Goal: Task Accomplishment & Management: Manage account settings

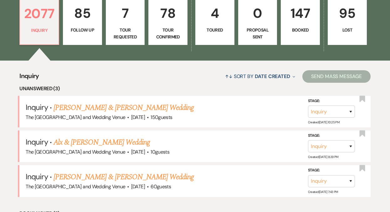
scroll to position [228, 0]
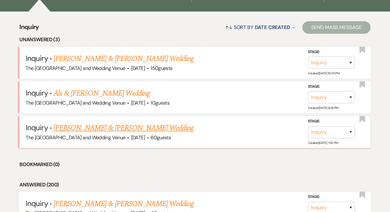
click at [113, 127] on link "[PERSON_NAME] & [PERSON_NAME] Wedding" at bounding box center [123, 128] width 140 height 11
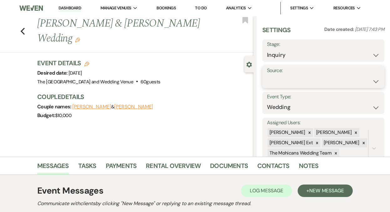
click at [312, 82] on select "Weven Venue Website Instagram Facebook Pinterest Google The Knot Wedding Wire H…" at bounding box center [323, 81] width 113 height 12
select select "5"
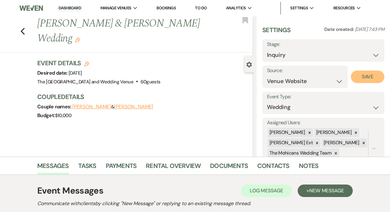
click at [356, 77] on button "Save" at bounding box center [366, 77] width 33 height 13
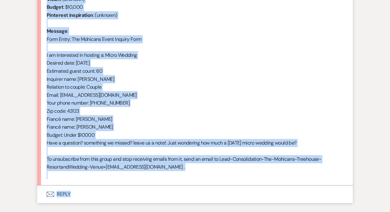
scroll to position [307, 0]
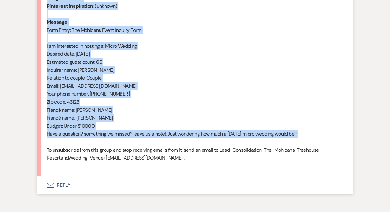
drag, startPoint x: 47, startPoint y: 92, endPoint x: 133, endPoint y: 144, distance: 101.4
click at [133, 144] on div "From : [PERSON_NAME] (Client) Event : [PERSON_NAME] & [PERSON_NAME] Event Desir…" at bounding box center [195, 62] width 296 height 216
copy div "From : [PERSON_NAME] (Client) Event : [PERSON_NAME] & [PERSON_NAME] Event Desir…"
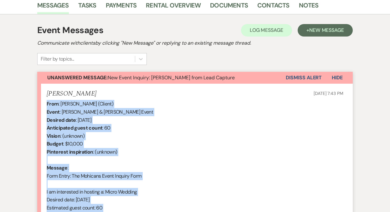
scroll to position [88, 0]
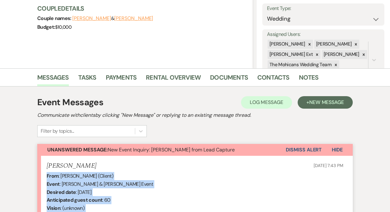
click at [294, 152] on button "Dismiss Alert" at bounding box center [303, 150] width 36 height 12
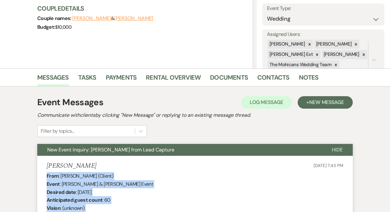
scroll to position [0, 0]
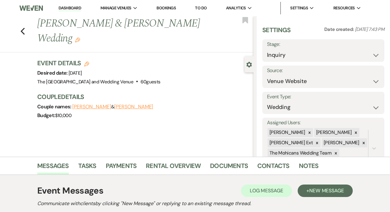
click at [73, 6] on link "Dashboard" at bounding box center [69, 8] width 23 height 6
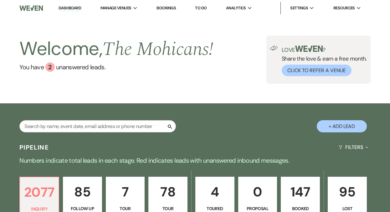
scroll to position [166, 0]
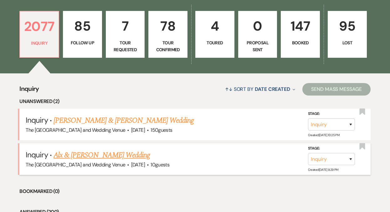
click at [99, 157] on link "Alx & [PERSON_NAME] Wedding" at bounding box center [101, 155] width 96 height 11
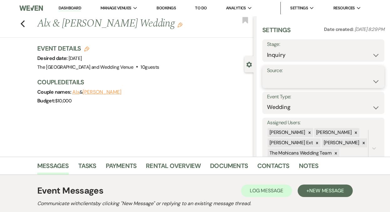
click at [284, 84] on select "Weven Venue Website Instagram Facebook Pinterest Google The Knot Wedding Wire H…" at bounding box center [323, 81] width 113 height 12
select select "5"
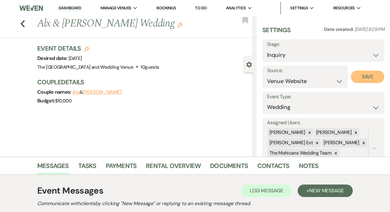
click at [364, 75] on button "Save" at bounding box center [366, 77] width 33 height 13
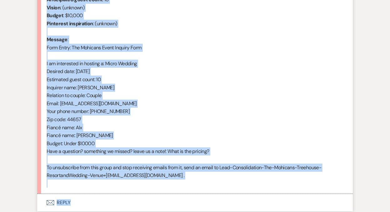
scroll to position [291, 0]
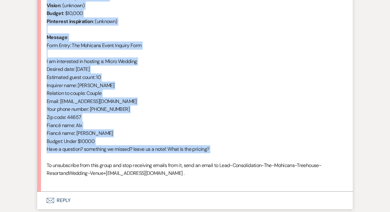
drag, startPoint x: 57, startPoint y: 68, endPoint x: 168, endPoint y: 159, distance: 143.3
click at [168, 159] on div "From : [PERSON_NAME] (Client) Event : Alx & [PERSON_NAME] Event Desired date : …" at bounding box center [195, 77] width 296 height 216
copy div "From : [PERSON_NAME] (Client) Event : Alx & [PERSON_NAME] Event Desired date : …"
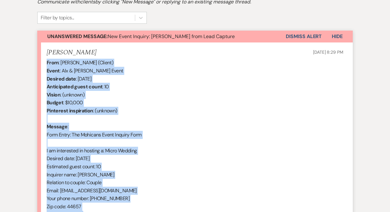
scroll to position [196, 0]
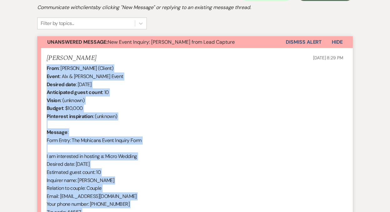
click at [304, 42] on button "Dismiss Alert" at bounding box center [303, 42] width 36 height 12
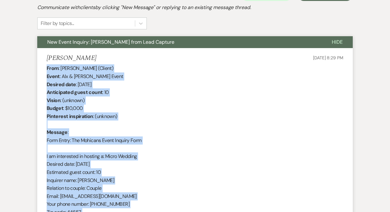
scroll to position [0, 0]
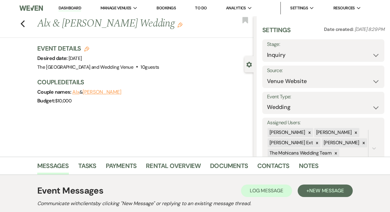
click at [68, 4] on li "Dashboard" at bounding box center [69, 8] width 29 height 13
click at [68, 8] on link "Dashboard" at bounding box center [69, 8] width 23 height 6
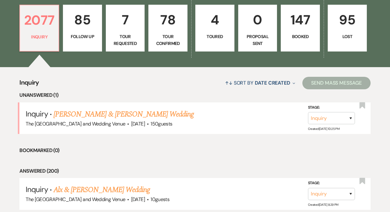
scroll to position [178, 0]
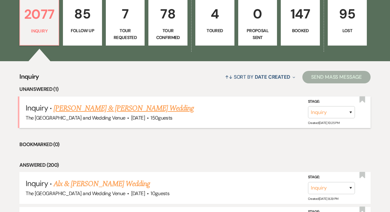
click at [99, 108] on link "[PERSON_NAME] & [PERSON_NAME] Wedding" at bounding box center [123, 108] width 140 height 11
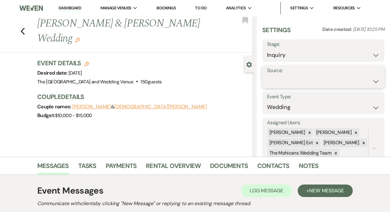
click at [280, 80] on select "Weven Venue Website Instagram Facebook Pinterest Google The Knot Wedding Wire H…" at bounding box center [323, 81] width 113 height 12
select select "5"
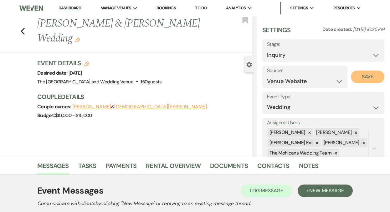
click at [362, 79] on button "Save" at bounding box center [366, 77] width 33 height 13
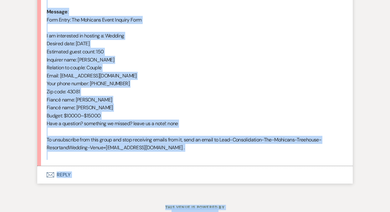
scroll to position [320, 0]
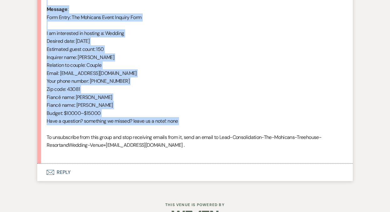
drag, startPoint x: 47, startPoint y: 133, endPoint x: 158, endPoint y: 129, distance: 111.1
click at [158, 129] on div "From : [PERSON_NAME] (Client) Event : [PERSON_NAME] & [PERSON_NAME] Event Desir…" at bounding box center [195, 49] width 296 height 216
copy div "From : [PERSON_NAME] (Client) Event : [PERSON_NAME] & [PERSON_NAME] Event Desir…"
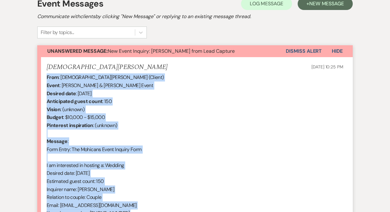
scroll to position [166, 0]
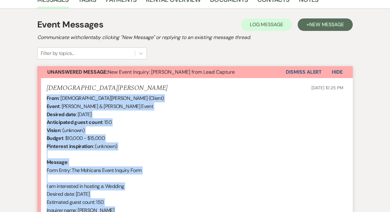
click at [301, 74] on button "Dismiss Alert" at bounding box center [303, 72] width 36 height 12
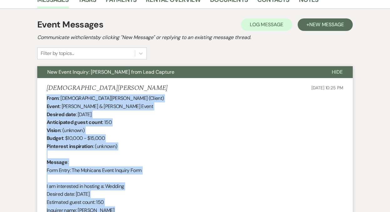
scroll to position [0, 0]
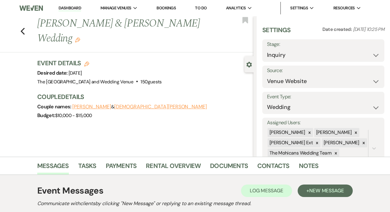
click at [70, 8] on link "Dashboard" at bounding box center [69, 8] width 23 height 6
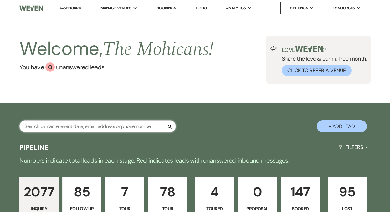
click at [88, 127] on input "text" at bounding box center [97, 126] width 156 height 12
paste input "[EMAIL_ADDRESS][DOMAIN_NAME]"
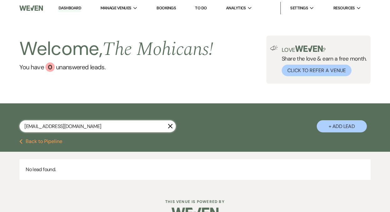
click at [128, 124] on input "[EMAIL_ADDRESS][DOMAIN_NAME]" at bounding box center [97, 126] width 156 height 12
paste input "[PERSON_NAME]"
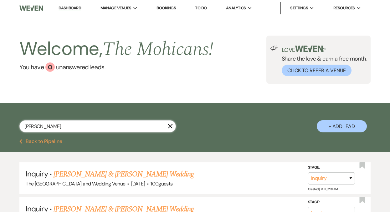
scroll to position [29, 0]
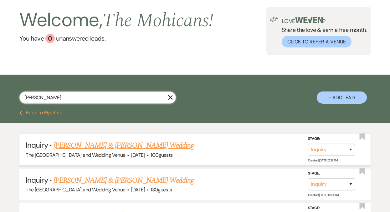
type input "[PERSON_NAME]"
click at [337, 150] on select "Inquiry Follow Up Tour Requested Tour Confirmed Toured Proposal Sent Booked Lost" at bounding box center [331, 150] width 47 height 12
select select "4"
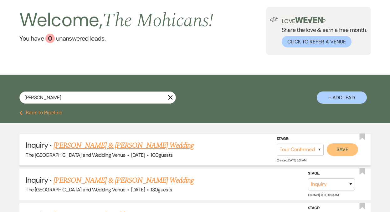
click at [340, 151] on button "Save" at bounding box center [341, 149] width 31 height 13
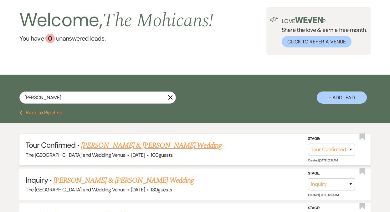
click at [136, 144] on link "[PERSON_NAME] & [PERSON_NAME] Wedding" at bounding box center [151, 145] width 140 height 11
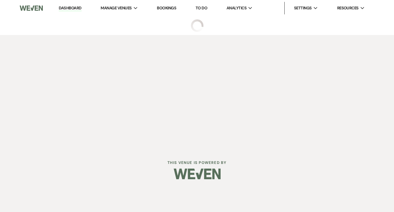
select select "4"
select select "5"
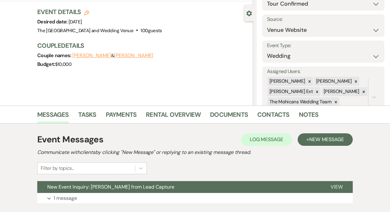
scroll to position [92, 0]
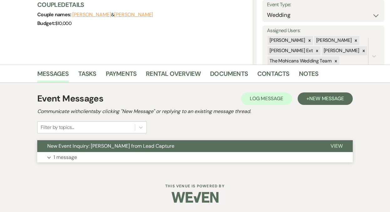
click at [58, 156] on p "1 message" at bounding box center [64, 158] width 23 height 8
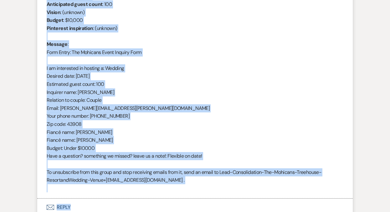
scroll to position [308, 0]
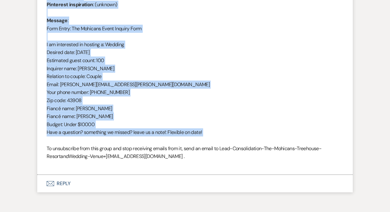
drag, startPoint x: 47, startPoint y: 133, endPoint x: 111, endPoint y: 141, distance: 64.6
click at [111, 141] on div "From : [PERSON_NAME] (Client) Event : [PERSON_NAME] & [PERSON_NAME] Event Desir…" at bounding box center [195, 60] width 296 height 216
copy div "From : [PERSON_NAME] (Client) Event : [PERSON_NAME] & [PERSON_NAME] Event Desir…"
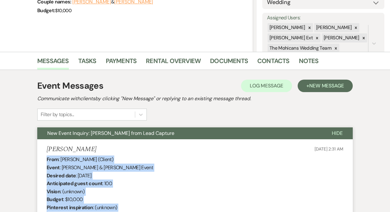
scroll to position [0, 0]
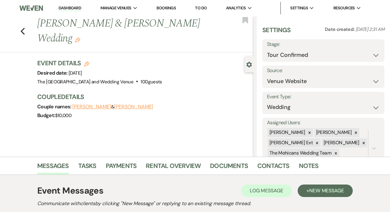
click at [69, 6] on link "Dashboard" at bounding box center [69, 8] width 23 height 6
select select "4"
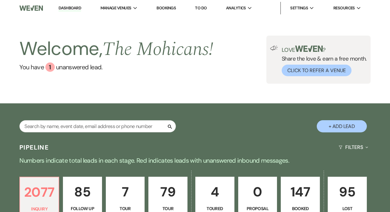
scroll to position [138, 0]
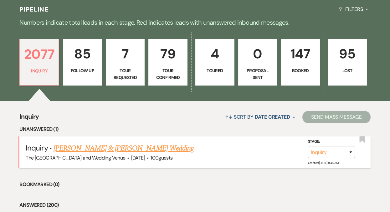
click at [95, 150] on link "[PERSON_NAME] & [PERSON_NAME] Wedding" at bounding box center [123, 148] width 140 height 11
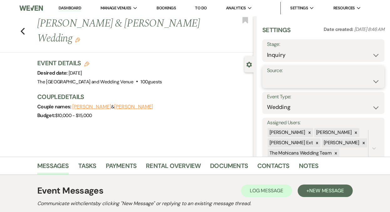
click at [310, 82] on select "Weven Venue Website Instagram Facebook Pinterest Google The Knot Wedding Wire H…" at bounding box center [323, 81] width 113 height 12
select select "5"
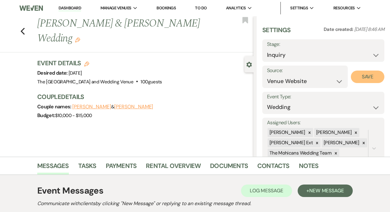
click at [351, 78] on button "Save" at bounding box center [366, 77] width 33 height 13
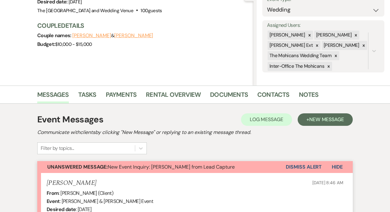
scroll to position [103, 0]
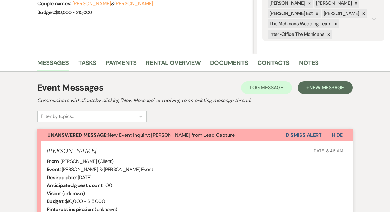
click at [295, 137] on button "Dismiss Alert" at bounding box center [303, 135] width 36 height 12
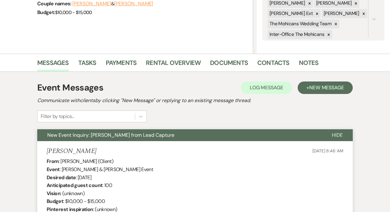
scroll to position [0, 0]
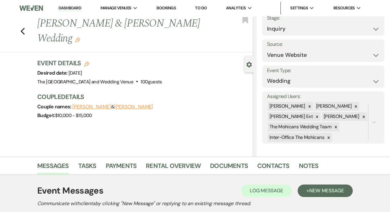
click at [69, 9] on link "Dashboard" at bounding box center [69, 8] width 23 height 6
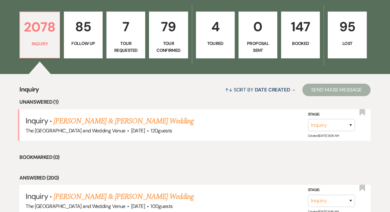
scroll to position [198, 0]
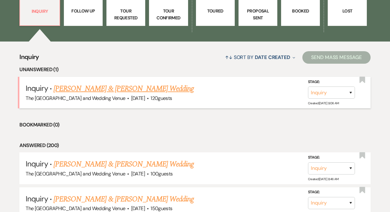
click at [134, 89] on link "[PERSON_NAME] & [PERSON_NAME] Wedding" at bounding box center [123, 88] width 140 height 11
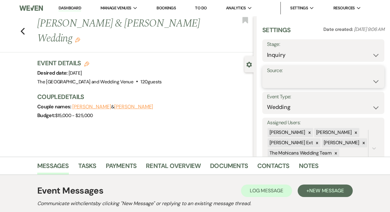
click at [293, 84] on select "Weven Venue Website Instagram Facebook Pinterest Google The Knot Wedding Wire H…" at bounding box center [323, 81] width 113 height 12
select select "5"
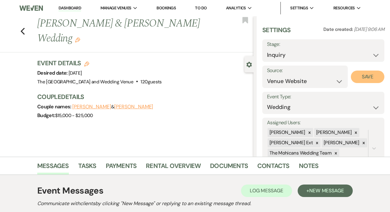
click at [362, 79] on button "Save" at bounding box center [366, 77] width 33 height 13
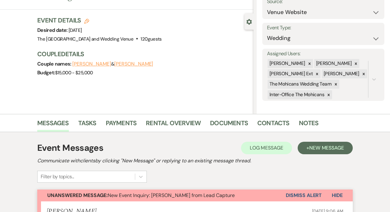
scroll to position [170, 0]
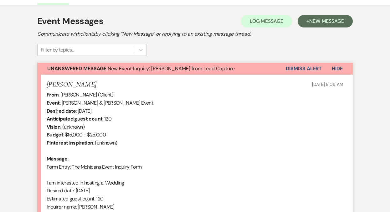
click at [306, 66] on button "Dismiss Alert" at bounding box center [303, 69] width 36 height 12
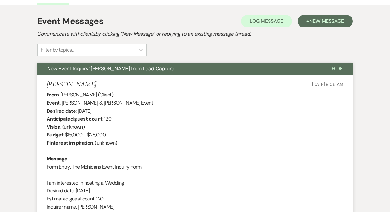
scroll to position [0, 0]
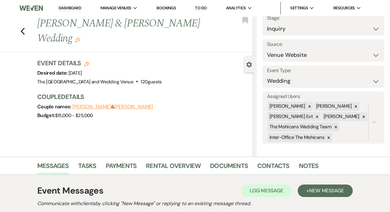
click at [73, 7] on link "Dashboard" at bounding box center [69, 8] width 23 height 6
